Goal: Task Accomplishment & Management: Manage account settings

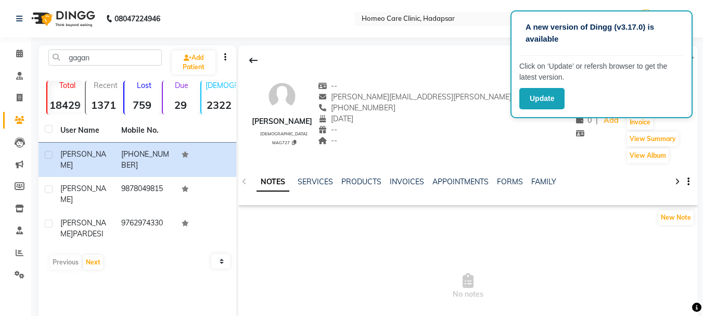
click at [539, 98] on button "Update" at bounding box center [541, 98] width 45 height 21
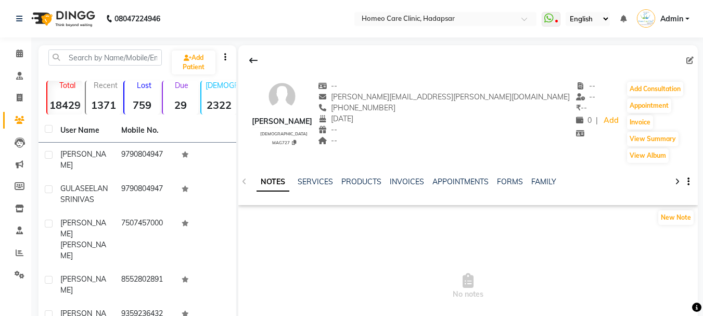
click at [547, 18] on icon at bounding box center [548, 18] width 9 height 10
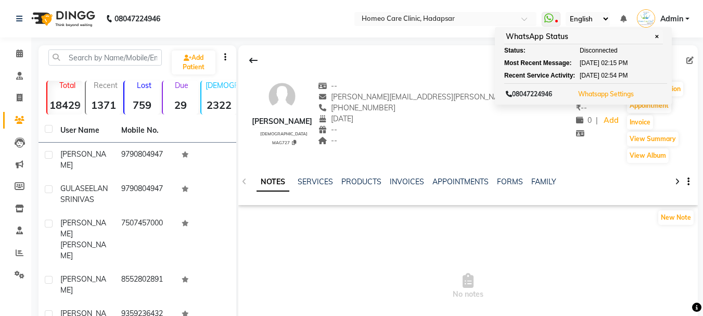
click at [605, 98] on button "Whatsapp Settings" at bounding box center [605, 94] width 61 height 15
click at [609, 95] on link "Whatsapp Settings" at bounding box center [606, 94] width 56 height 8
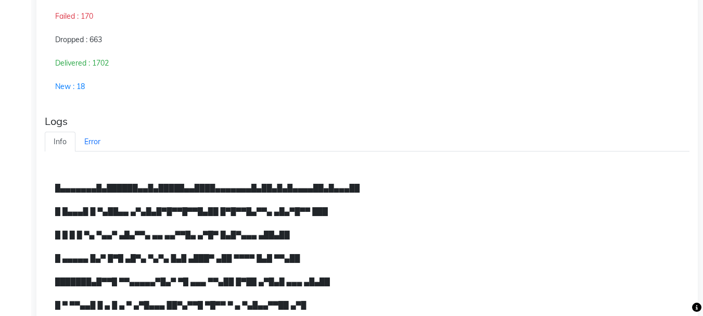
scroll to position [511, 0]
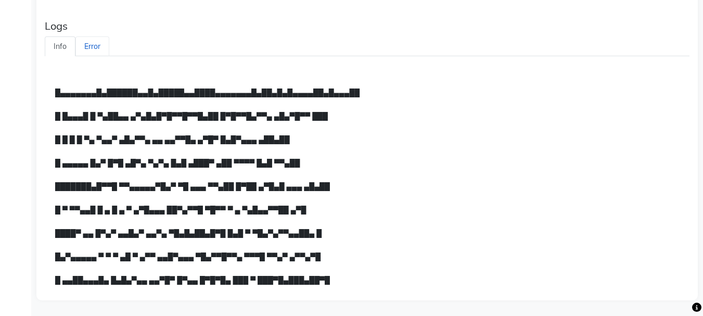
click at [91, 44] on link "Error" at bounding box center [92, 46] width 34 height 20
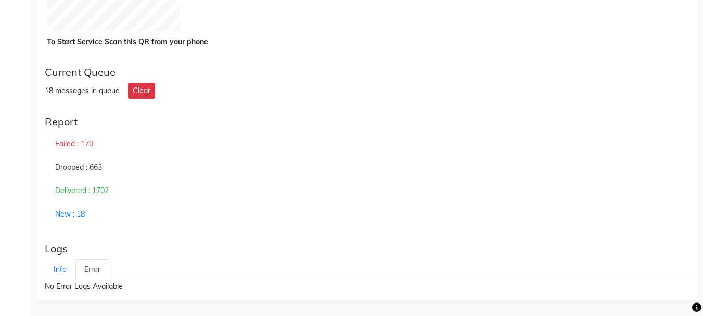
scroll to position [289, 0]
click at [60, 266] on link "Info" at bounding box center [60, 269] width 31 height 20
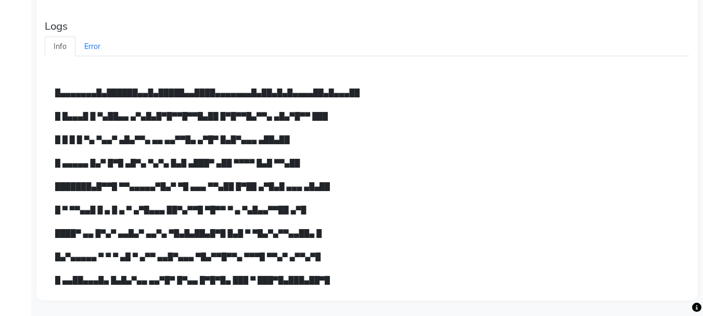
click at [222, 156] on div "█ ▄▄▄▄▄ █▄▀ █▀█ ▄█▀▄ ▀▄▀▄ █▄█ ▄███▀ ▄██ ▀▀▀▀ █▄█ ▀▀▄██" at bounding box center [367, 163] width 644 height 24
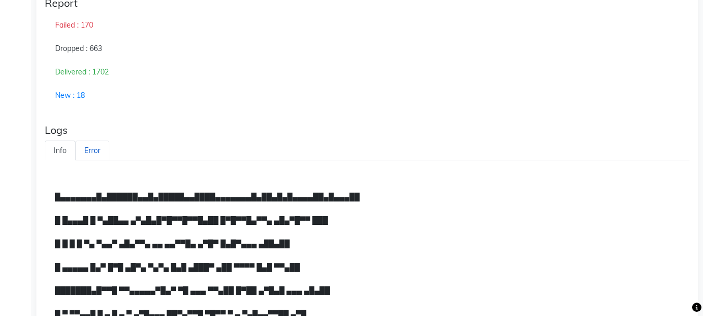
click at [91, 148] on link "Error" at bounding box center [92, 150] width 34 height 20
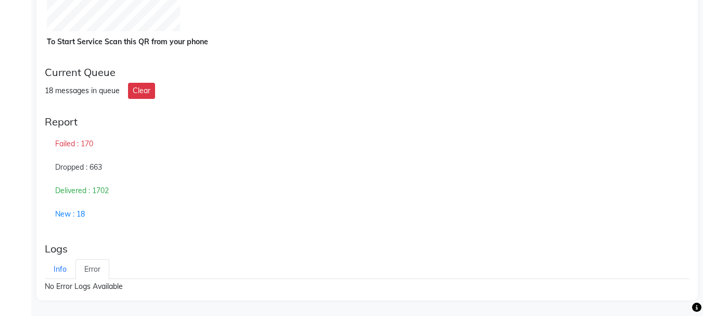
scroll to position [289, 0]
click at [61, 268] on link "Info" at bounding box center [60, 269] width 31 height 20
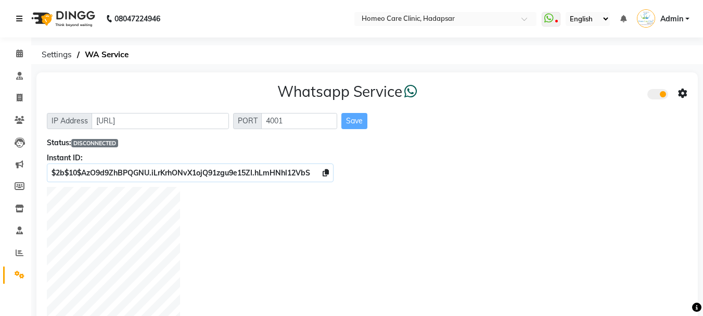
click at [20, 18] on icon at bounding box center [19, 18] width 6 height 7
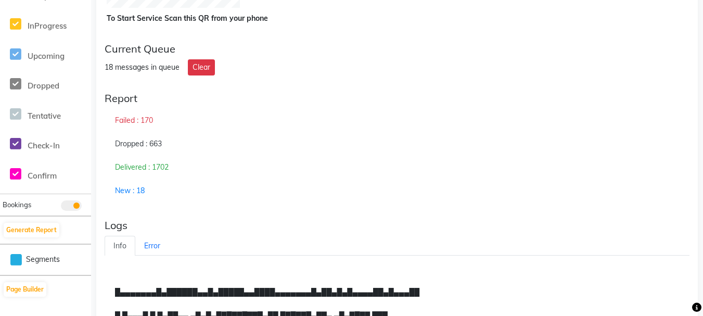
scroll to position [416, 0]
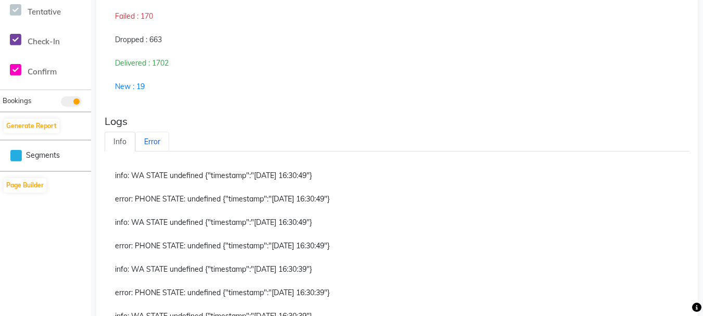
click at [143, 137] on link "Error" at bounding box center [152, 142] width 34 height 20
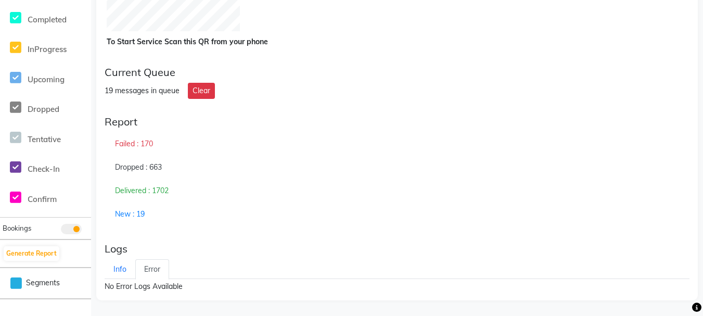
scroll to position [289, 0]
click at [128, 266] on link "Info" at bounding box center [120, 269] width 31 height 20
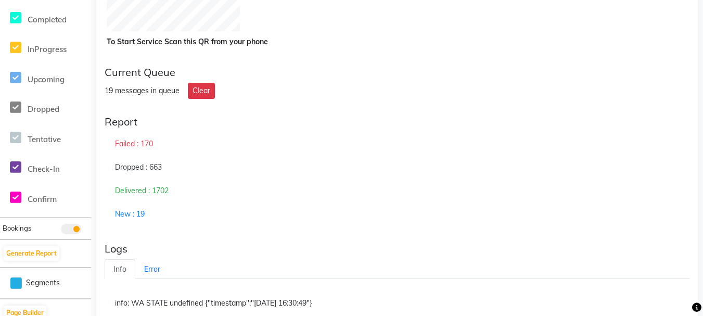
scroll to position [522, 0]
